Goal: Information Seeking & Learning: Learn about a topic

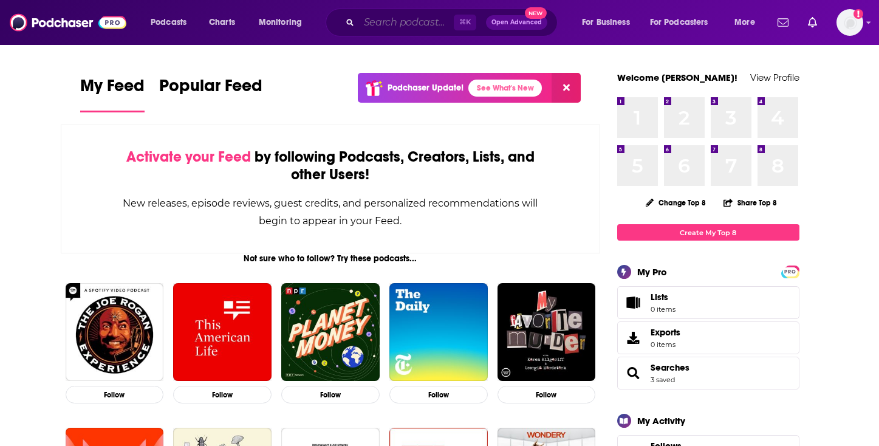
click at [394, 23] on input "Search podcasts, credits, & more..." at bounding box center [406, 22] width 95 height 19
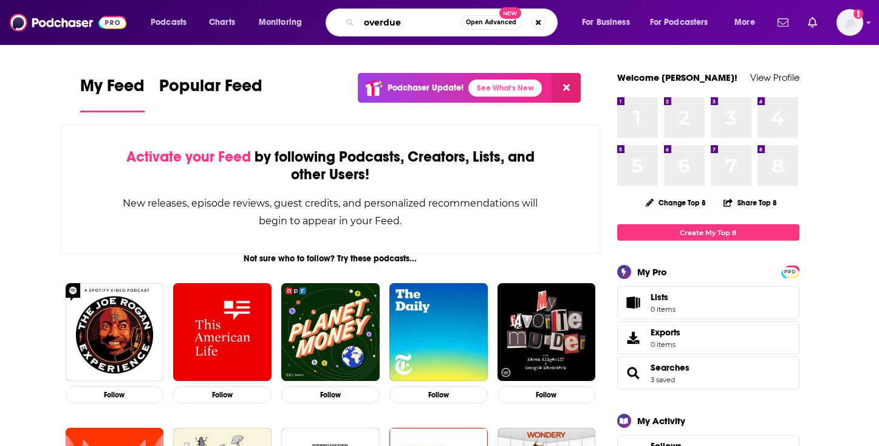
type input "overdue"
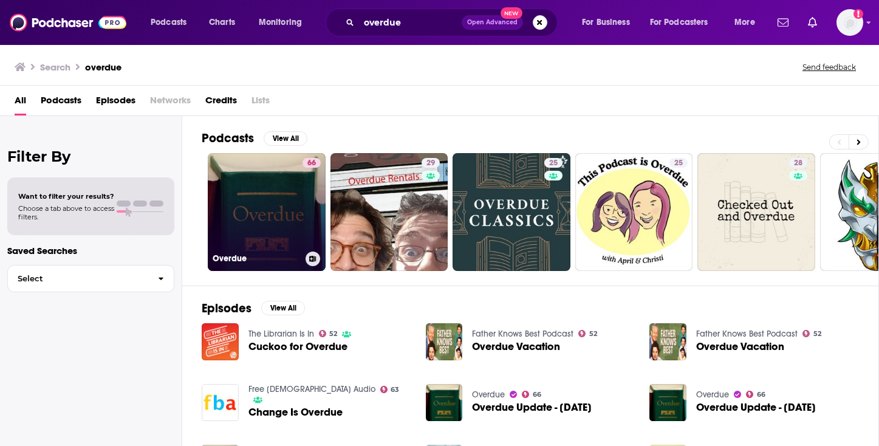
click at [291, 224] on link "66 Overdue" at bounding box center [267, 212] width 118 height 118
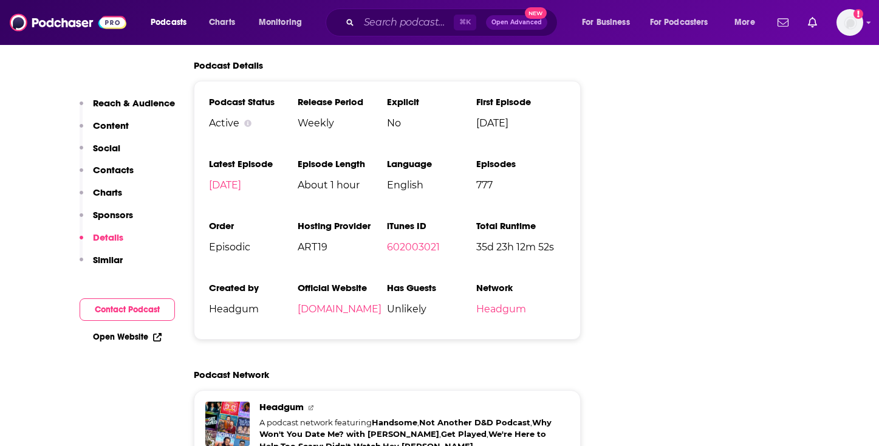
scroll to position [2137, 0]
